Goal: Communication & Community: Answer question/provide support

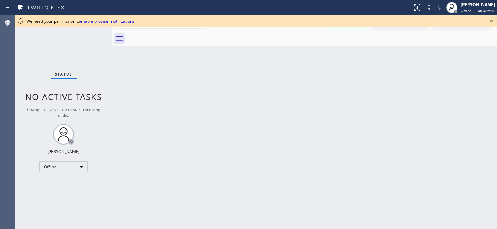
click at [491, 19] on icon at bounding box center [491, 21] width 8 height 8
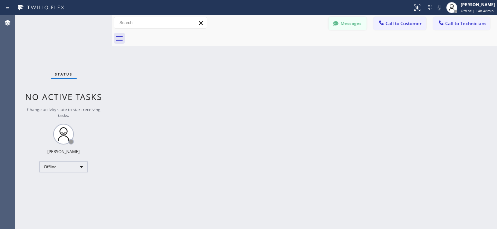
click at [349, 21] on button "Messages" at bounding box center [347, 23] width 38 height 13
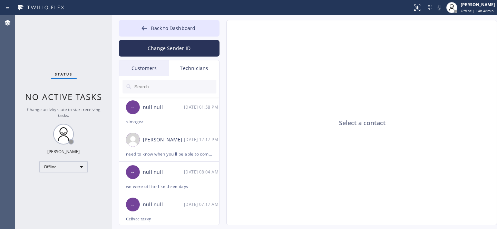
click at [154, 62] on div "Customers" at bounding box center [144, 68] width 50 height 16
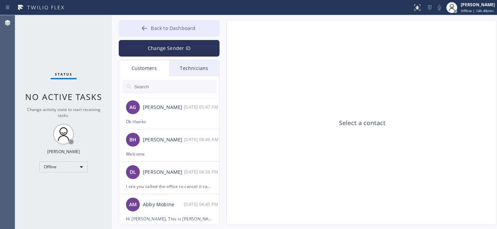
click at [157, 27] on span "Back to Dashboard" at bounding box center [173, 28] width 45 height 7
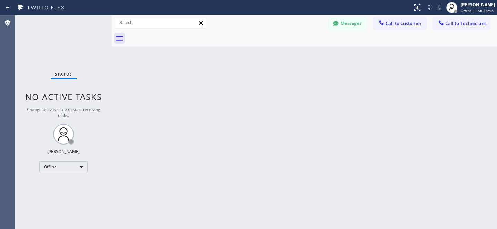
drag, startPoint x: 72, startPoint y: 173, endPoint x: 65, endPoint y: 167, distance: 9.7
click at [72, 172] on div "Status No active tasks Change activity state to start receiving tasks. Yevgeniy…" at bounding box center [63, 122] width 97 height 214
click at [65, 167] on div "Offline" at bounding box center [63, 166] width 48 height 11
drag, startPoint x: 59, startPoint y: 189, endPoint x: 60, endPoint y: 186, distance: 3.6
click at [59, 189] on li "Unavailable" at bounding box center [63, 193] width 47 height 8
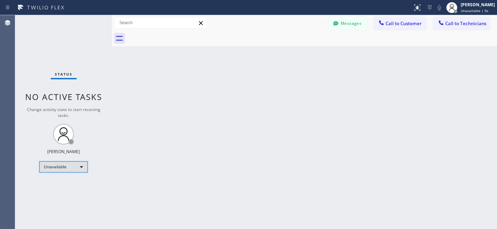
click at [62, 171] on div "Unavailable" at bounding box center [63, 166] width 48 height 11
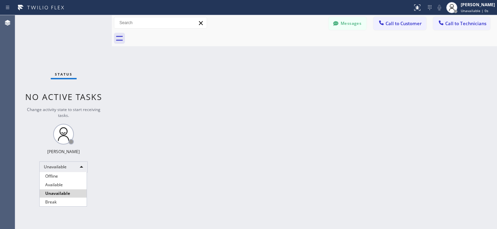
click at [56, 184] on li "Available" at bounding box center [63, 185] width 47 height 8
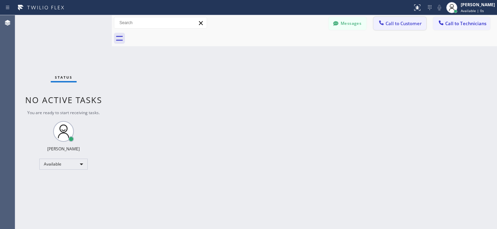
click at [404, 26] on span "Call to Customer" at bounding box center [403, 23] width 36 height 6
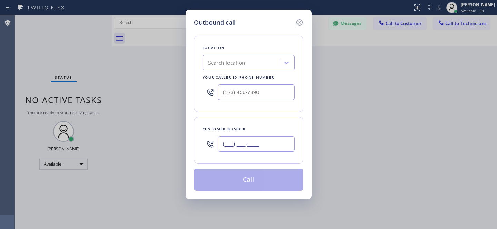
drag, startPoint x: 240, startPoint y: 141, endPoint x: 249, endPoint y: 139, distance: 9.6
click at [240, 141] on input "(___) ___-____" at bounding box center [256, 144] width 77 height 16
paste input "text"
type input "(___) ___-____"
paste input "Kenmore Repair"
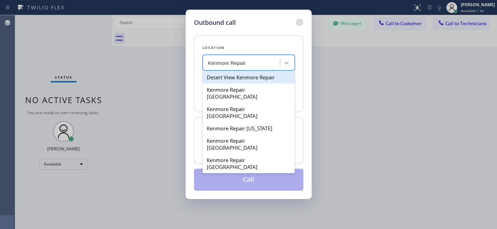
type input "Kenmore Repair"
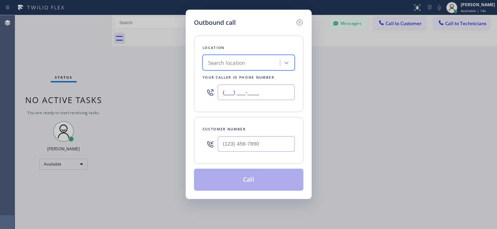
click at [257, 94] on input "(___) ___-____" at bounding box center [256, 93] width 77 height 16
click at [257, 90] on input "(___) ___-____" at bounding box center [256, 93] width 77 height 16
paste input "8"
paste input "855) 731-4952"
type input "[PHONE_NUMBER]"
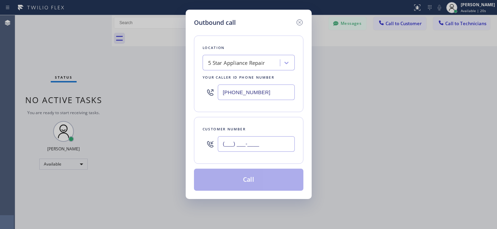
click at [267, 148] on input "(___) ___-____" at bounding box center [256, 144] width 77 height 16
paste input "619) 341-4341"
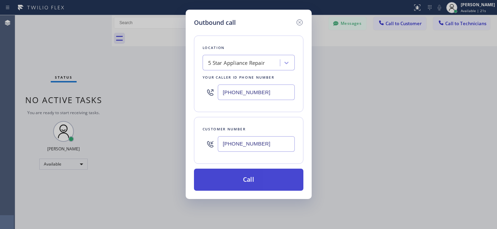
type input "(619) 341-4341"
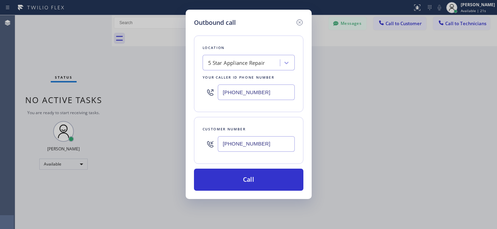
drag, startPoint x: 271, startPoint y: 184, endPoint x: 314, endPoint y: 227, distance: 60.7
click at [271, 184] on button "Call" at bounding box center [248, 180] width 109 height 22
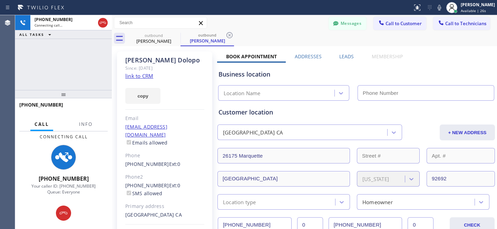
type input "[PHONE_NUMBER]"
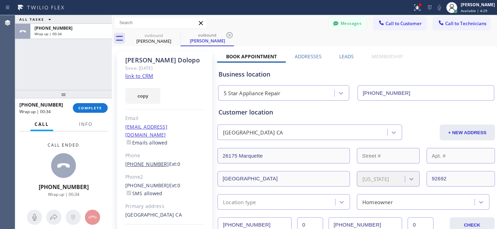
click at [146, 161] on link "(619) 341-4341" at bounding box center [147, 164] width 44 height 7
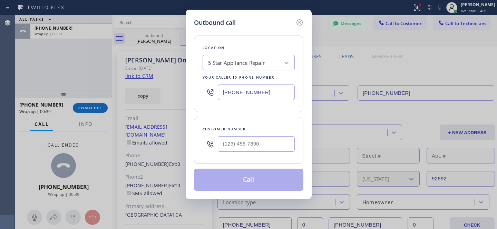
type input "(619) 341-4341"
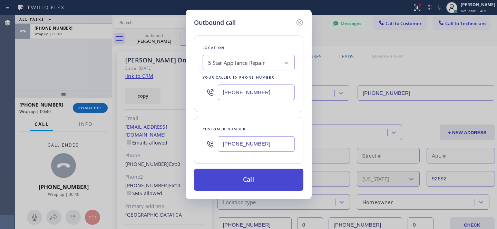
click at [271, 180] on button "Call" at bounding box center [248, 180] width 109 height 22
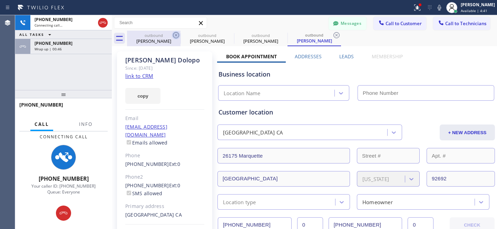
click at [176, 37] on icon at bounding box center [176, 35] width 8 height 8
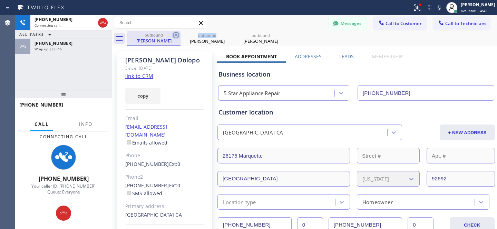
click at [175, 36] on icon at bounding box center [176, 35] width 8 height 8
click at [175, 36] on icon at bounding box center [176, 35] width 6 height 6
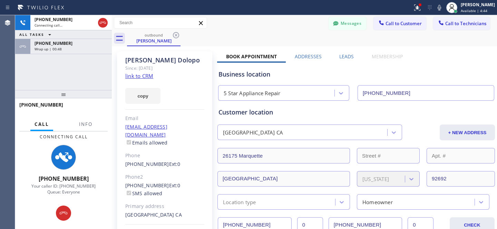
type input "[PHONE_NUMBER]"
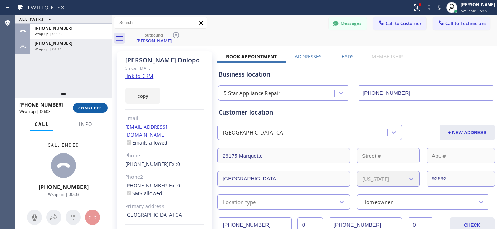
click at [97, 111] on button "COMPLETE" at bounding box center [90, 108] width 35 height 10
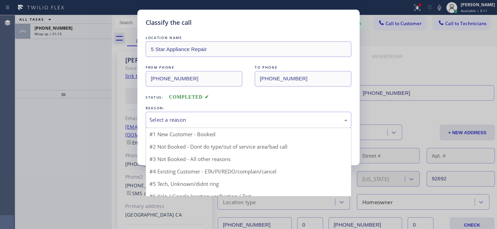
click at [223, 126] on div "Select a reason" at bounding box center [249, 120] width 206 height 16
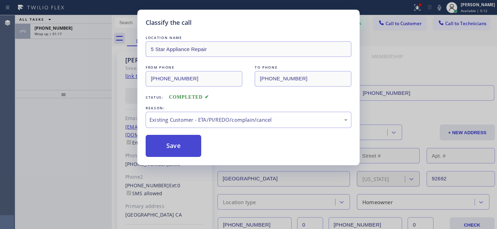
drag, startPoint x: 179, startPoint y: 137, endPoint x: 183, endPoint y: 140, distance: 4.2
click at [179, 137] on button "Save" at bounding box center [174, 146] width 56 height 22
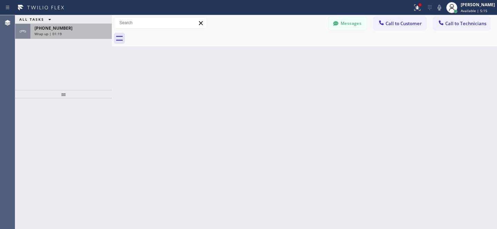
click at [65, 32] on div "Wrap up | 01:19" at bounding box center [71, 33] width 73 height 5
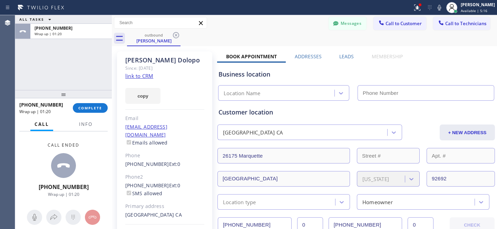
type input "[PHONE_NUMBER]"
click at [145, 161] on link "(619) 341-4341" at bounding box center [147, 164] width 44 height 7
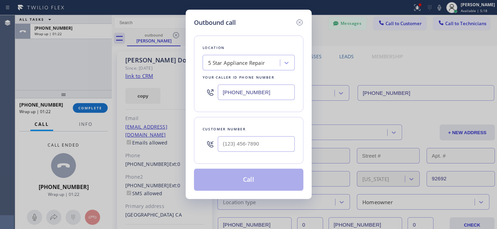
type input "(619) 341-4341"
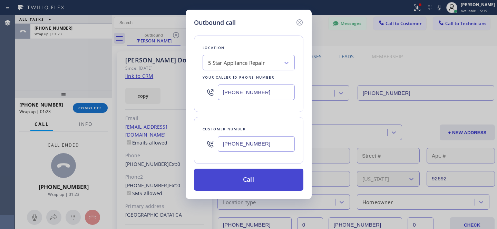
click at [250, 176] on button "Call" at bounding box center [248, 180] width 109 height 22
click at [253, 180] on button "Call" at bounding box center [248, 180] width 109 height 22
click at [259, 176] on button "Call" at bounding box center [248, 180] width 109 height 22
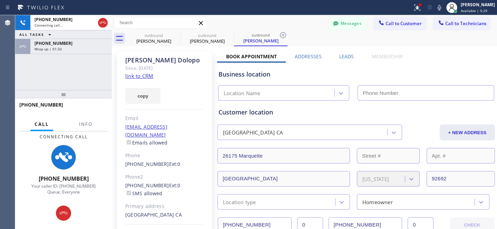
type input "[PHONE_NUMBER]"
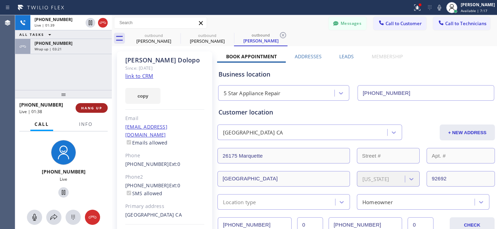
click at [95, 107] on span "HANG UP" at bounding box center [91, 108] width 21 height 5
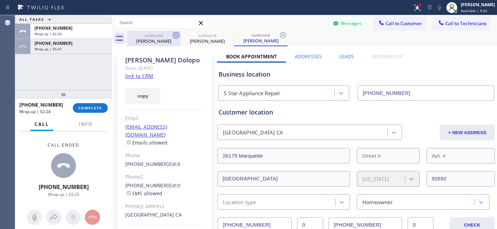
click at [175, 35] on icon at bounding box center [176, 35] width 8 height 8
click at [175, 35] on icon at bounding box center [176, 35] width 6 height 6
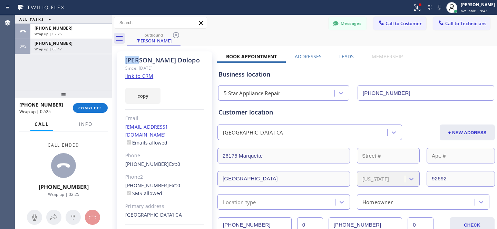
click at [175, 35] on icon at bounding box center [176, 35] width 6 height 6
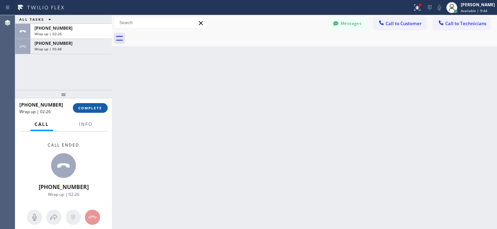
click at [92, 108] on span "COMPLETE" at bounding box center [90, 108] width 24 height 5
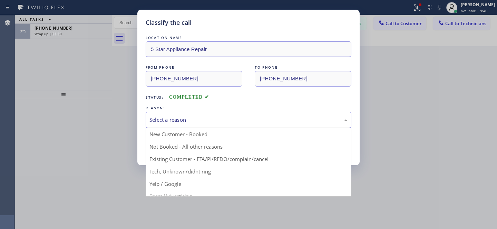
click at [179, 119] on div "Select a reason" at bounding box center [248, 120] width 198 height 8
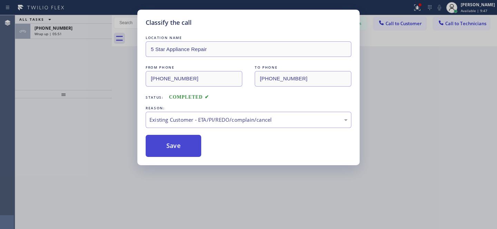
click at [180, 150] on button "Save" at bounding box center [174, 146] width 56 height 22
click at [78, 34] on div "Classify the call LOCATION NAME 5 Star Appliance Repair FROM PHONE (855) 731-49…" at bounding box center [256, 122] width 482 height 214
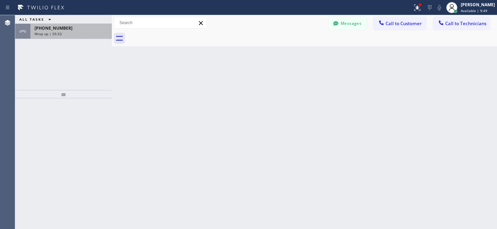
click at [70, 34] on div "Wrap up | 05:53" at bounding box center [71, 33] width 73 height 5
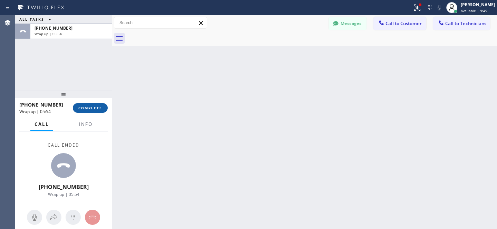
click at [89, 108] on span "COMPLETE" at bounding box center [90, 108] width 24 height 5
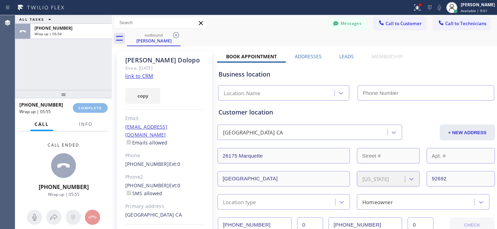
type input "[PHONE_NUMBER]"
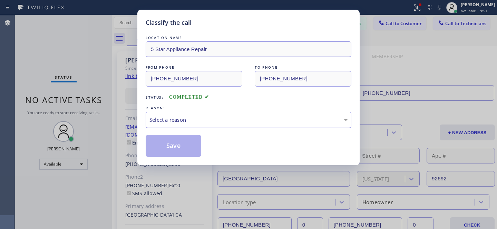
click at [177, 126] on div "Select a reason" at bounding box center [249, 120] width 206 height 16
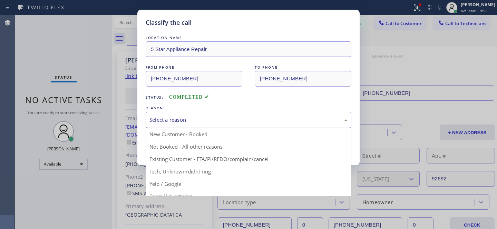
drag, startPoint x: 185, startPoint y: 157, endPoint x: 186, endPoint y: 149, distance: 7.6
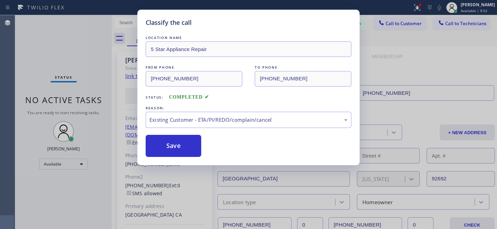
drag, startPoint x: 186, startPoint y: 149, endPoint x: 238, endPoint y: 112, distance: 64.5
click at [186, 149] on button "Save" at bounding box center [174, 146] width 56 height 22
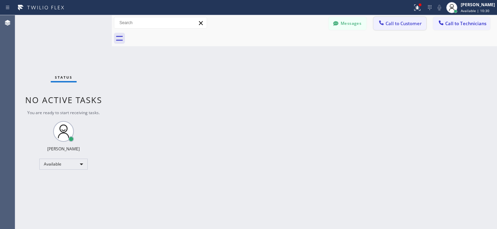
click at [405, 23] on span "Call to Customer" at bounding box center [403, 23] width 36 height 6
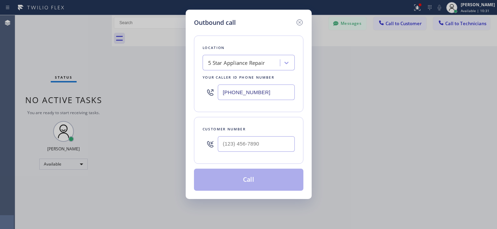
click at [273, 135] on div at bounding box center [256, 144] width 77 height 22
drag, startPoint x: 272, startPoint y: 140, endPoint x: 287, endPoint y: 127, distance: 19.8
click at [272, 140] on input "(___) ___-____" at bounding box center [256, 144] width 77 height 16
paste input "718) 347-0161"
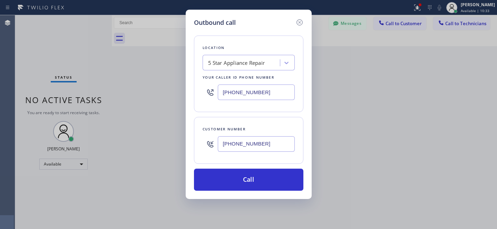
type input "(718) 347-0161"
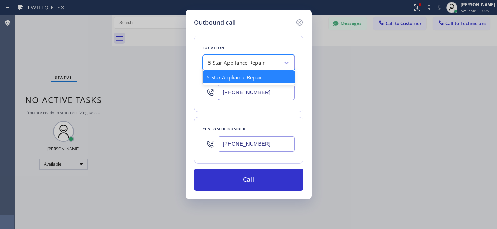
paste input "Repair Twist of New York"
type input "Repair Twist of New York"
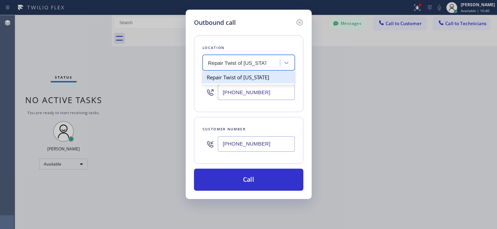
click at [227, 76] on div "Repair Twist of New York" at bounding box center [249, 77] width 92 height 12
type input "(347) 284-6179"
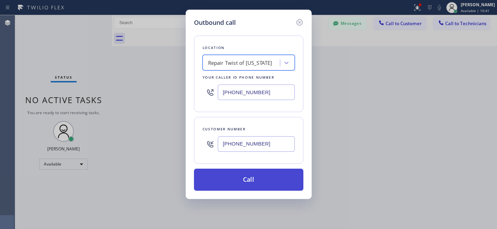
click at [270, 182] on button "Call" at bounding box center [248, 180] width 109 height 22
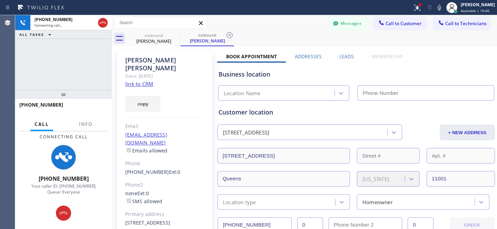
type input "(347) 284-6179"
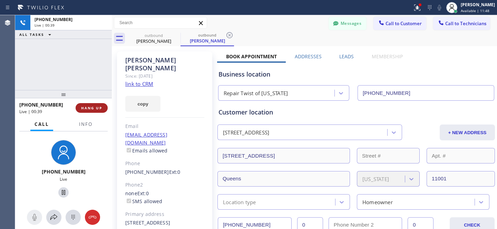
click at [94, 109] on span "HANG UP" at bounding box center [91, 108] width 21 height 5
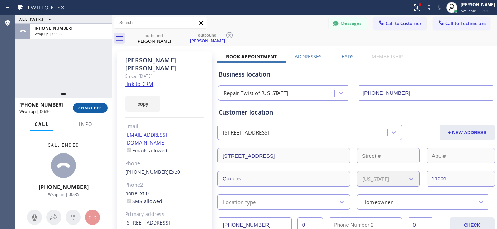
click at [96, 109] on span "COMPLETE" at bounding box center [90, 108] width 24 height 5
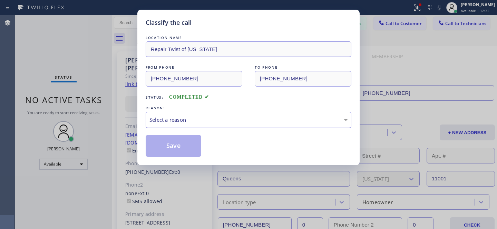
click at [264, 119] on div "Select a reason" at bounding box center [248, 120] width 198 height 8
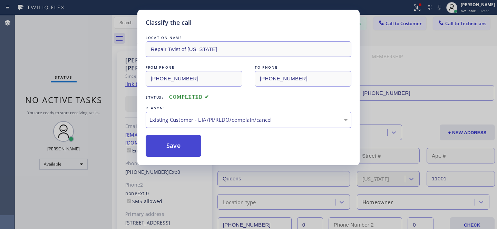
click at [175, 150] on button "Save" at bounding box center [174, 146] width 56 height 22
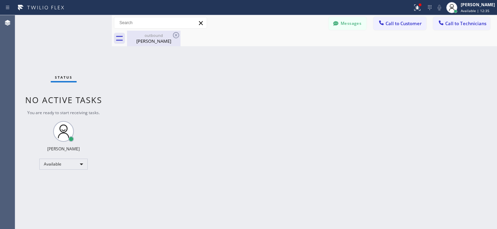
drag, startPoint x: 150, startPoint y: 40, endPoint x: 167, endPoint y: 39, distance: 16.9
click at [150, 40] on div "Amarik Singh" at bounding box center [154, 41] width 52 height 6
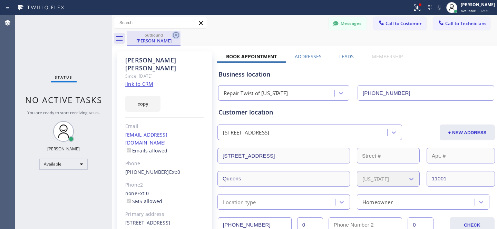
click at [176, 36] on icon at bounding box center [176, 35] width 6 height 6
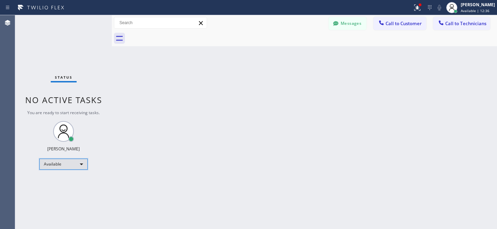
click at [64, 165] on div "Available" at bounding box center [63, 164] width 48 height 11
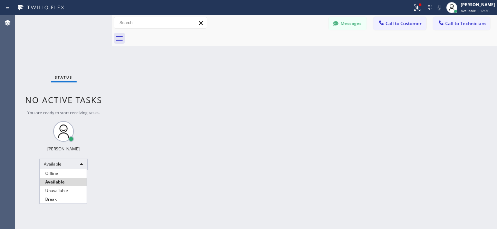
drag, startPoint x: 61, startPoint y: 173, endPoint x: 137, endPoint y: 188, distance: 77.0
click at [61, 173] on li "Offline" at bounding box center [63, 173] width 47 height 8
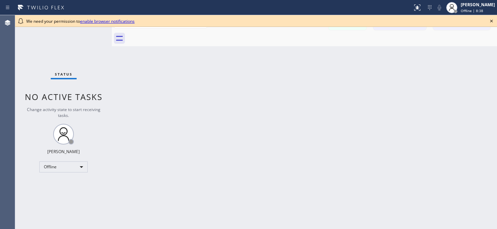
click at [491, 20] on icon at bounding box center [491, 21] width 8 height 8
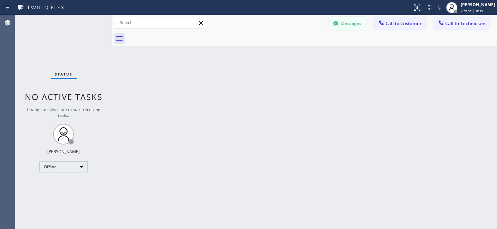
click at [345, 26] on button "Messages" at bounding box center [347, 23] width 38 height 13
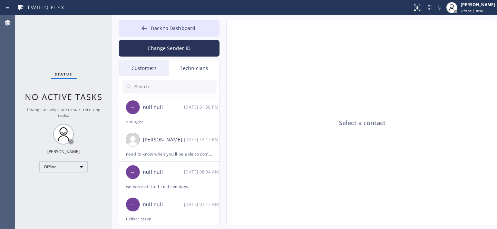
click at [148, 65] on div "Customers" at bounding box center [144, 68] width 50 height 16
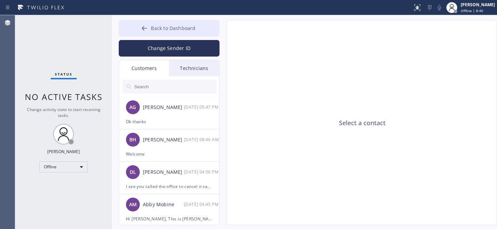
click at [146, 29] on icon at bounding box center [144, 28] width 7 height 7
